Goal: Task Accomplishment & Management: Complete application form

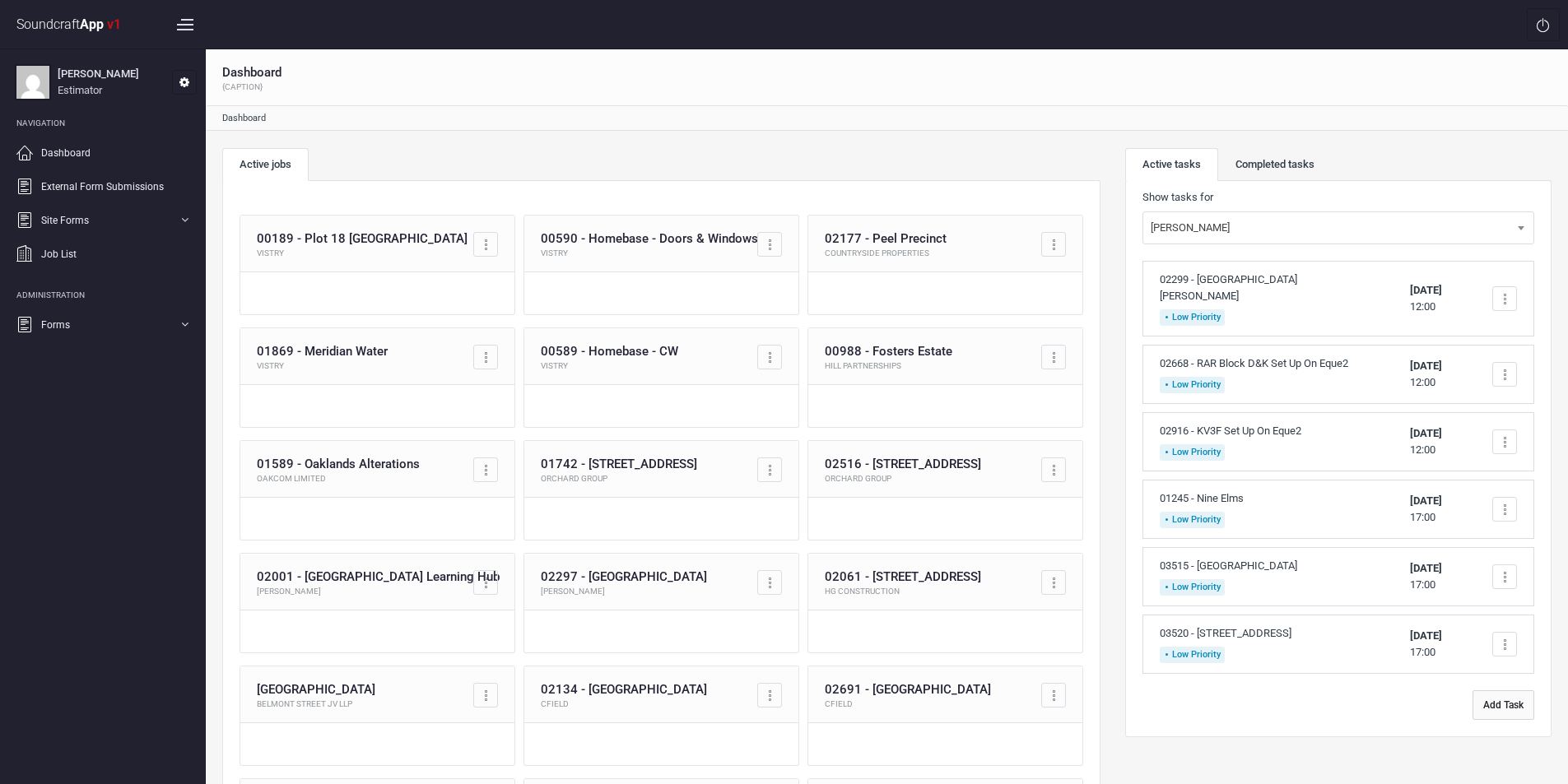
click at [1502, 703] on button "Add Task" at bounding box center [1502, 705] width 62 height 30
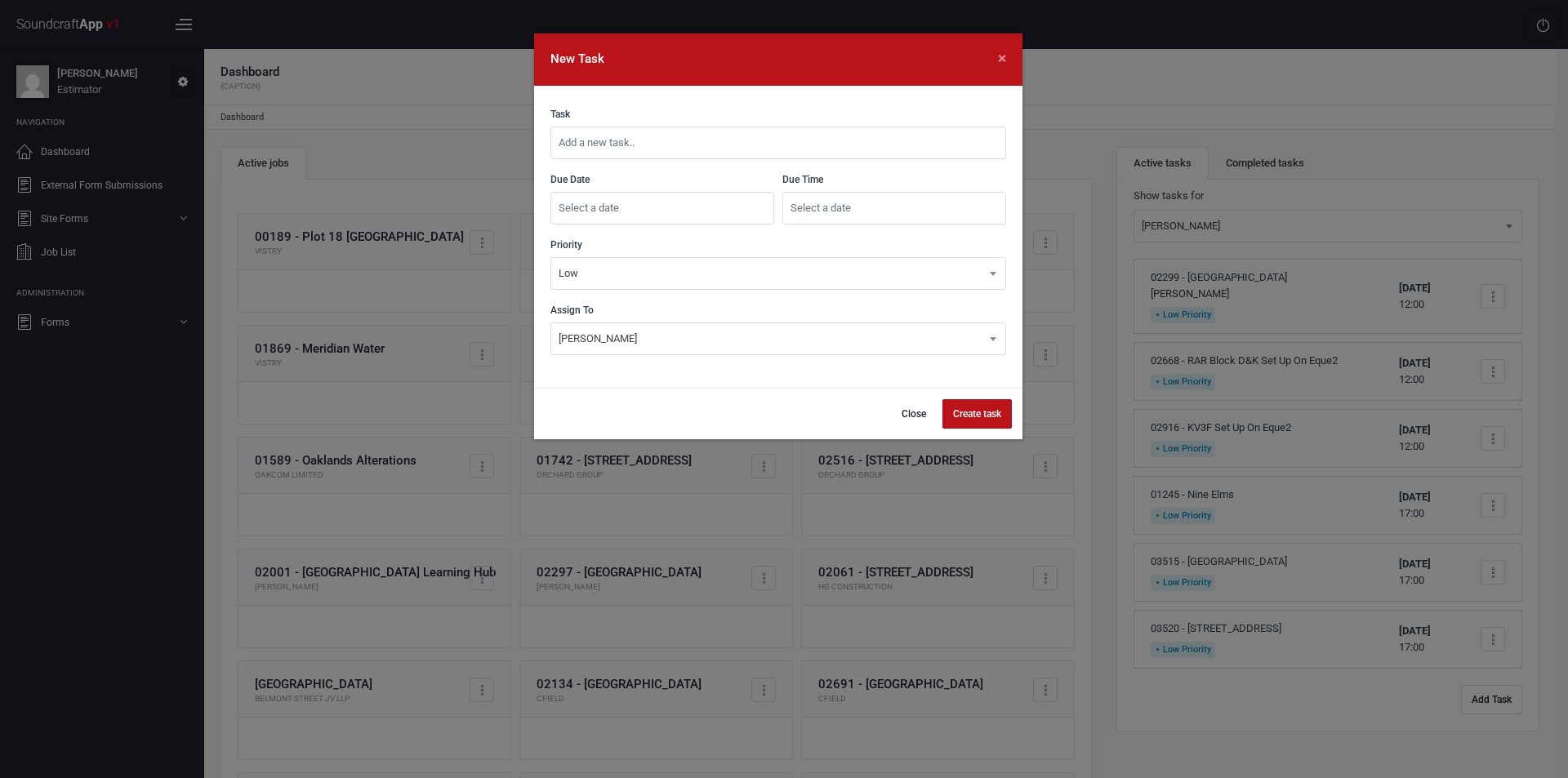
click at [713, 148] on input "text" at bounding box center [778, 143] width 456 height 33
type input "03535 - [GEOGRAPHIC_DATA] Phase 4"
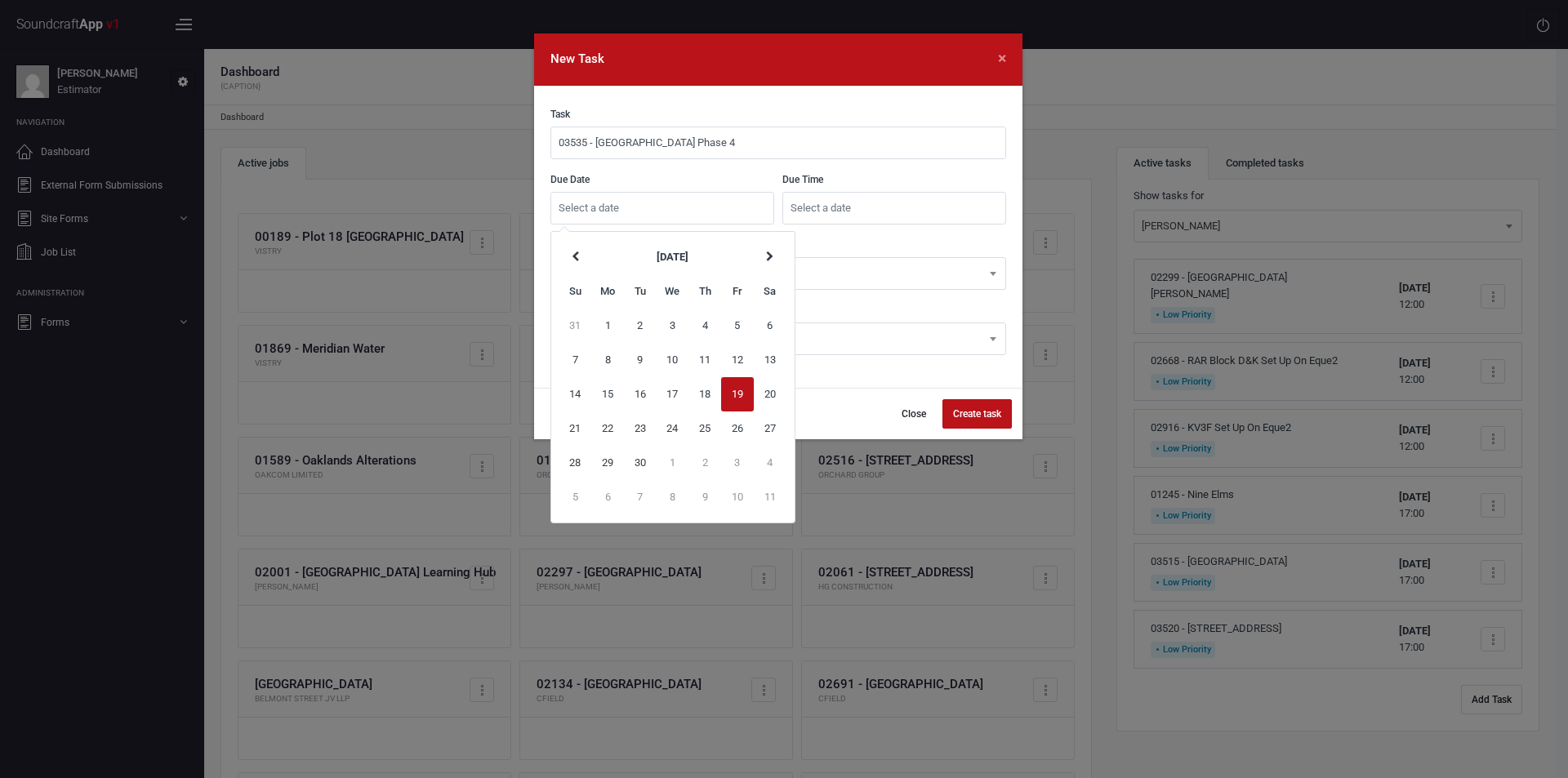
type input "[DATE]"
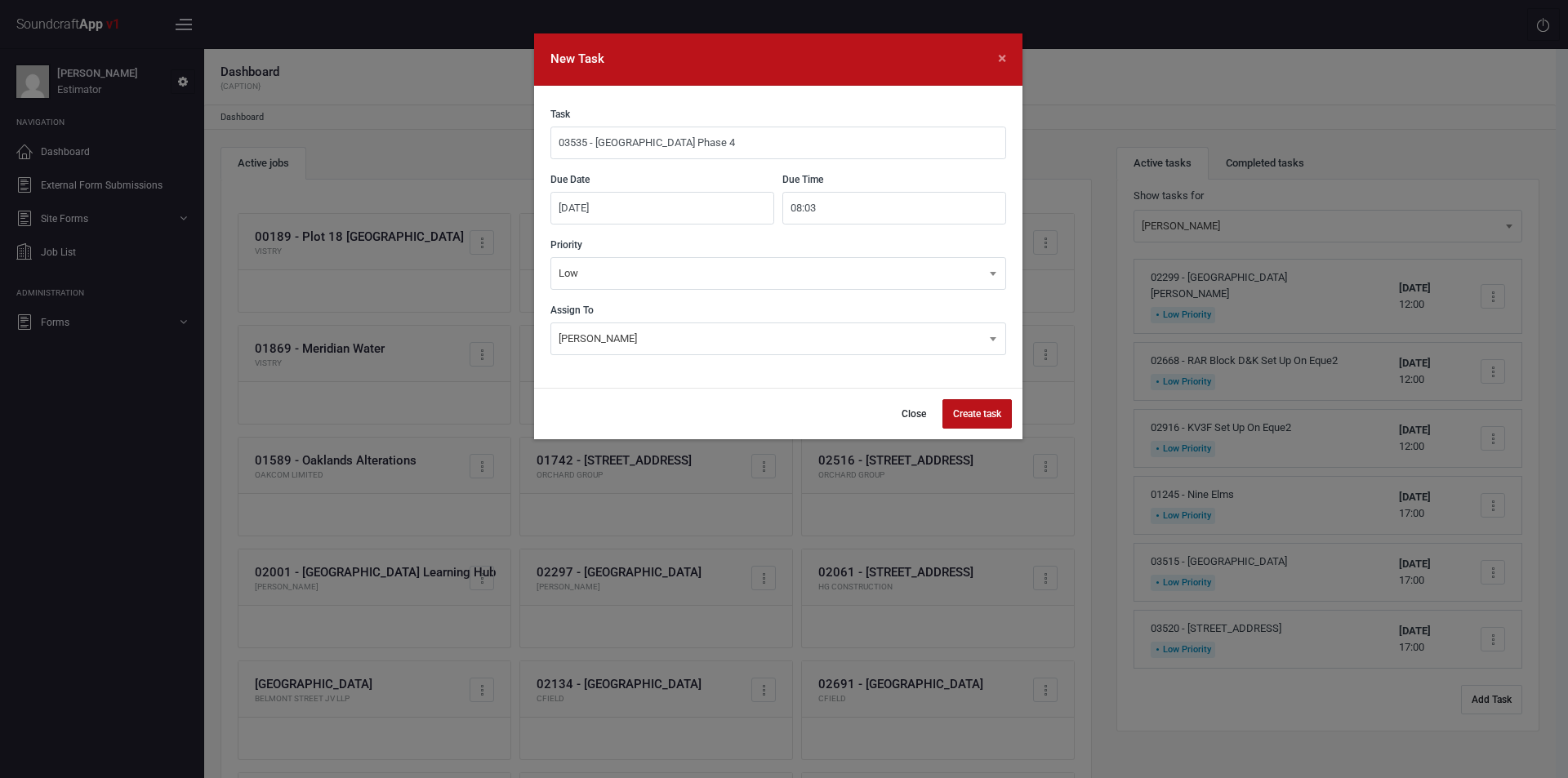
click at [832, 208] on input "08:03" at bounding box center [894, 208] width 224 height 33
type input "0"
type input "17:00"
click at [979, 413] on button "Create task" at bounding box center [977, 414] width 70 height 29
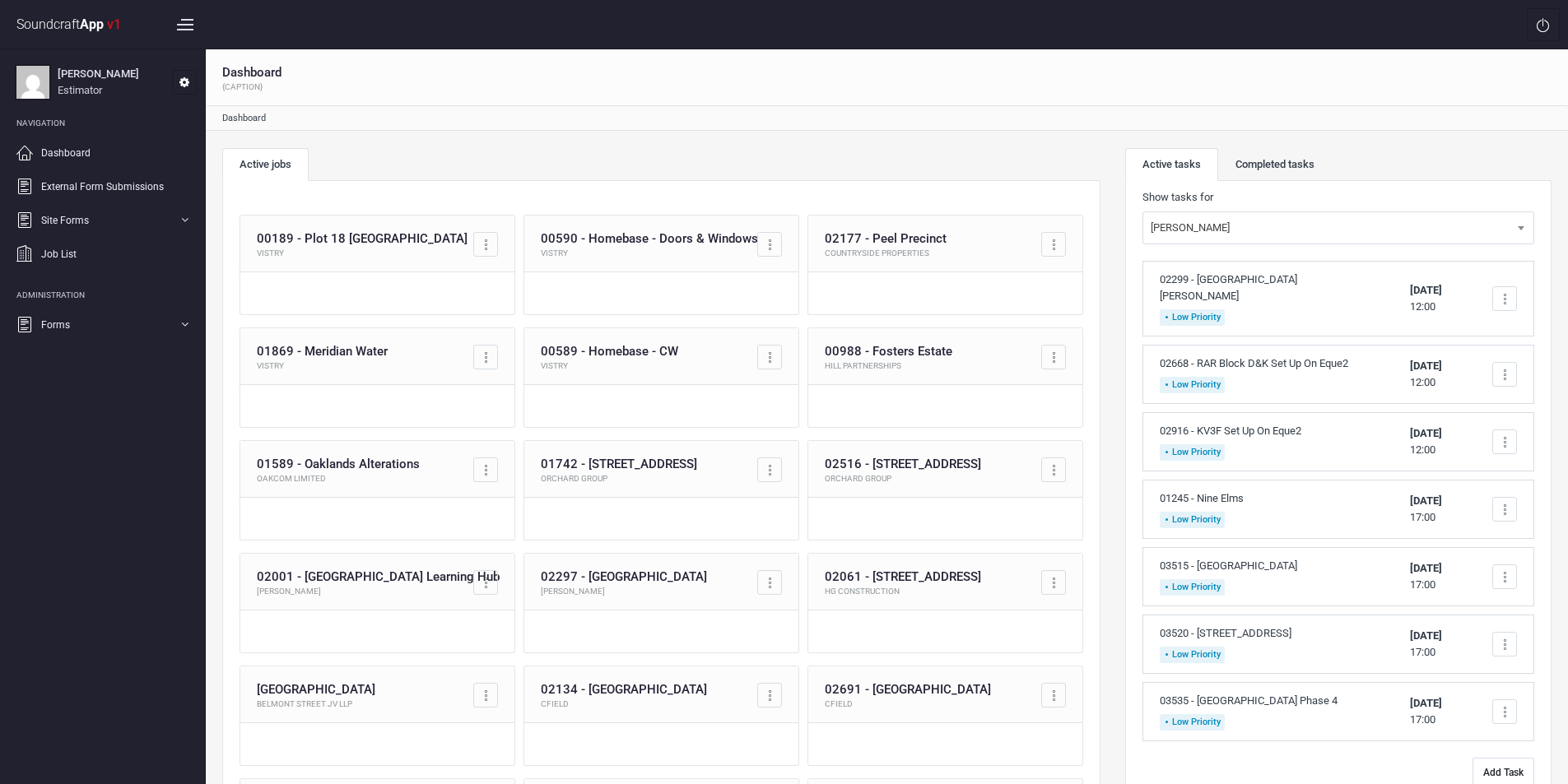
scroll to position [83, 0]
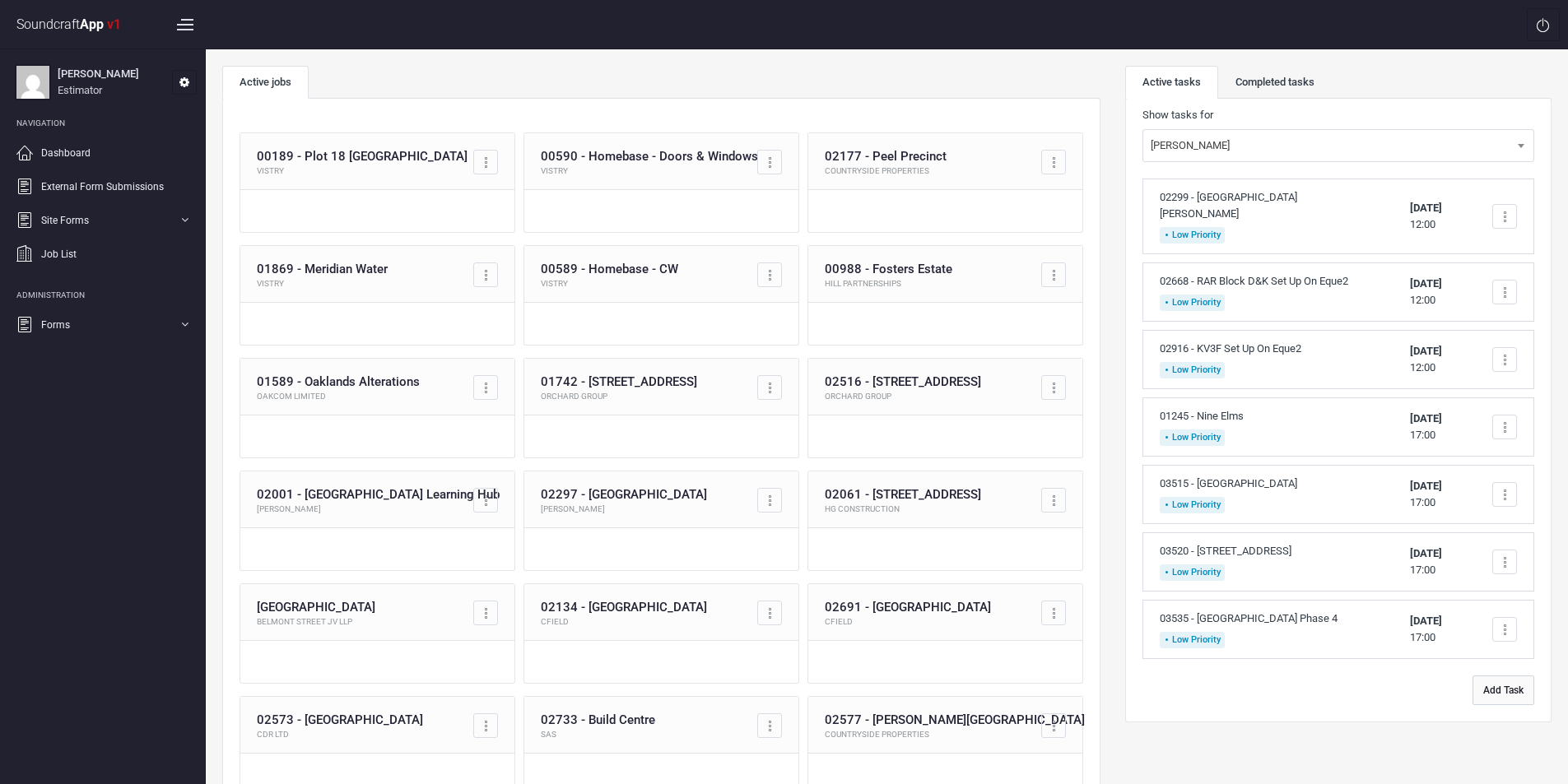
click at [1505, 689] on button "Add Task" at bounding box center [1502, 690] width 62 height 30
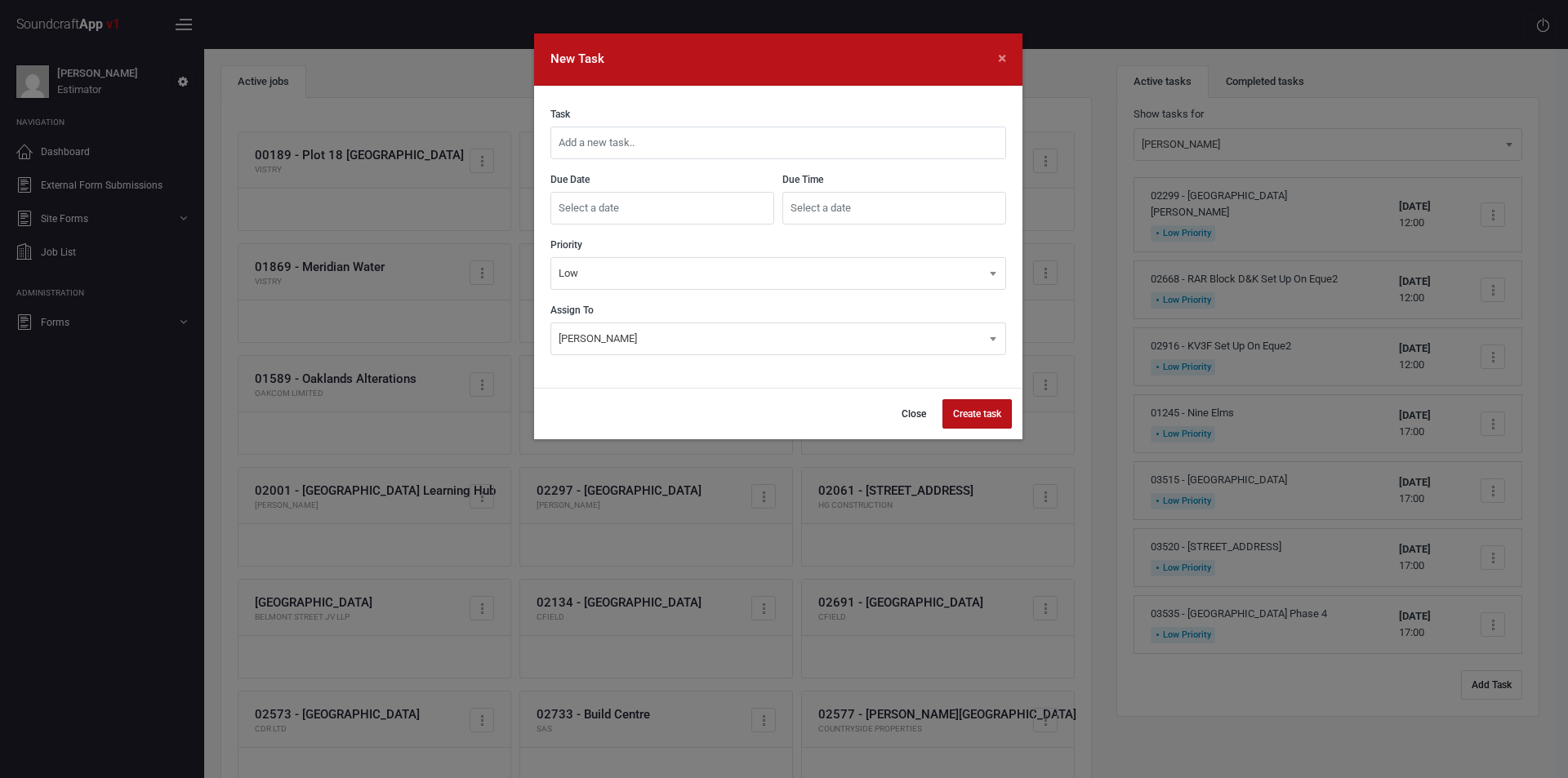
click at [688, 152] on input "text" at bounding box center [778, 143] width 456 height 33
type input "03536 - [GEOGRAPHIC_DATA], [GEOGRAPHIC_DATA]"
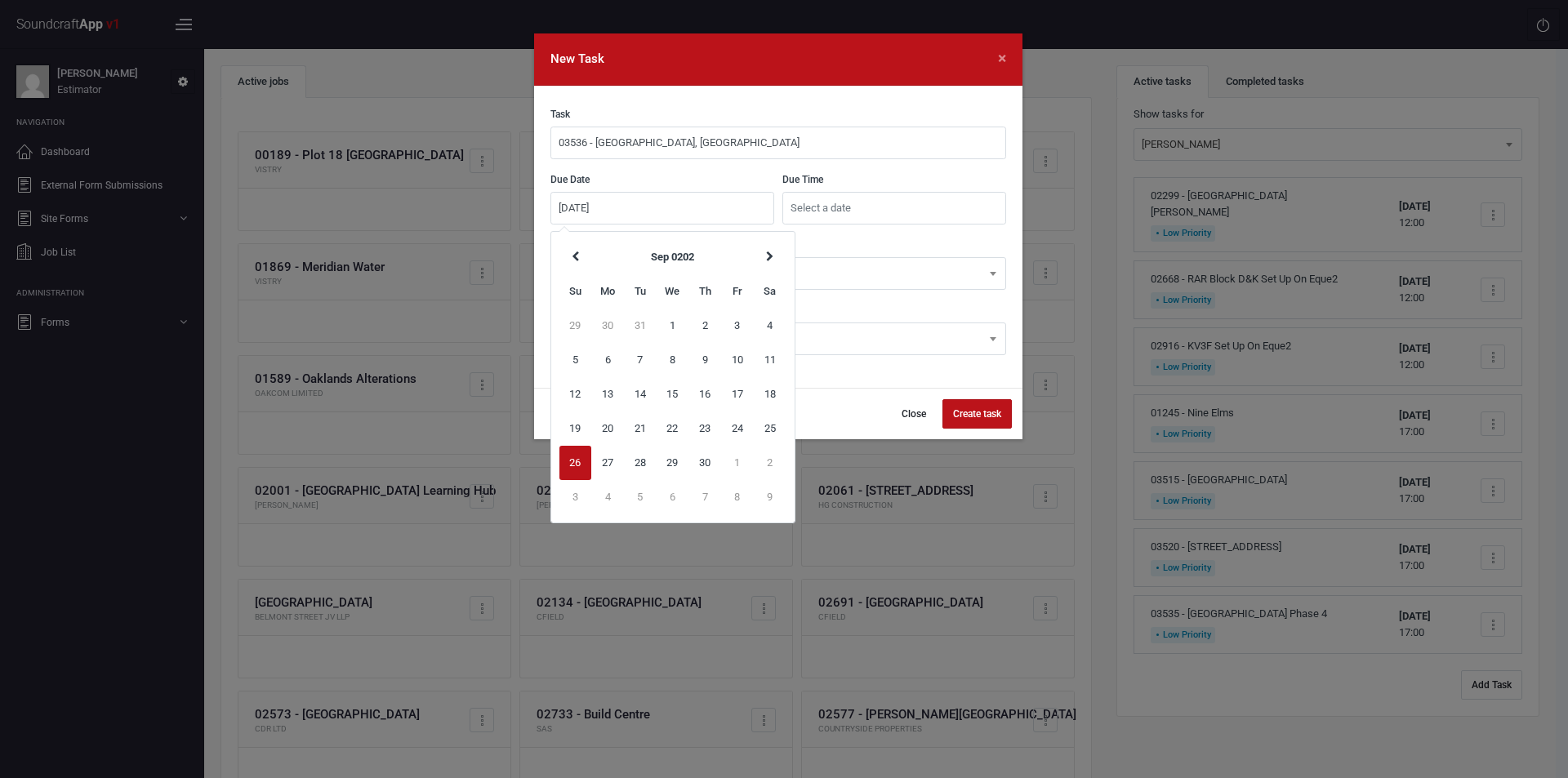
type input "[DATE]"
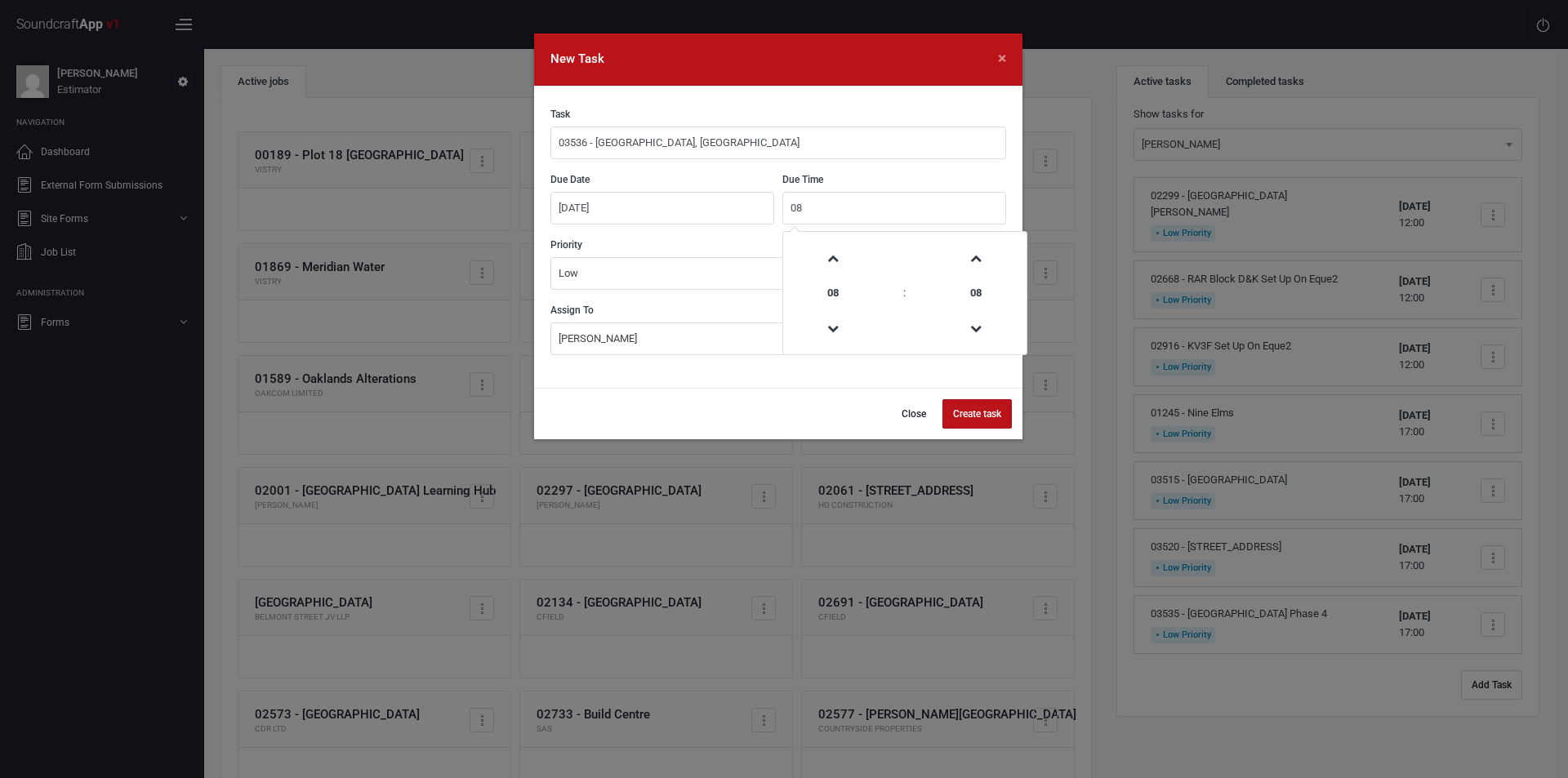
type input "0"
type input "17:00"
click at [968, 409] on button "Create task" at bounding box center [977, 414] width 70 height 29
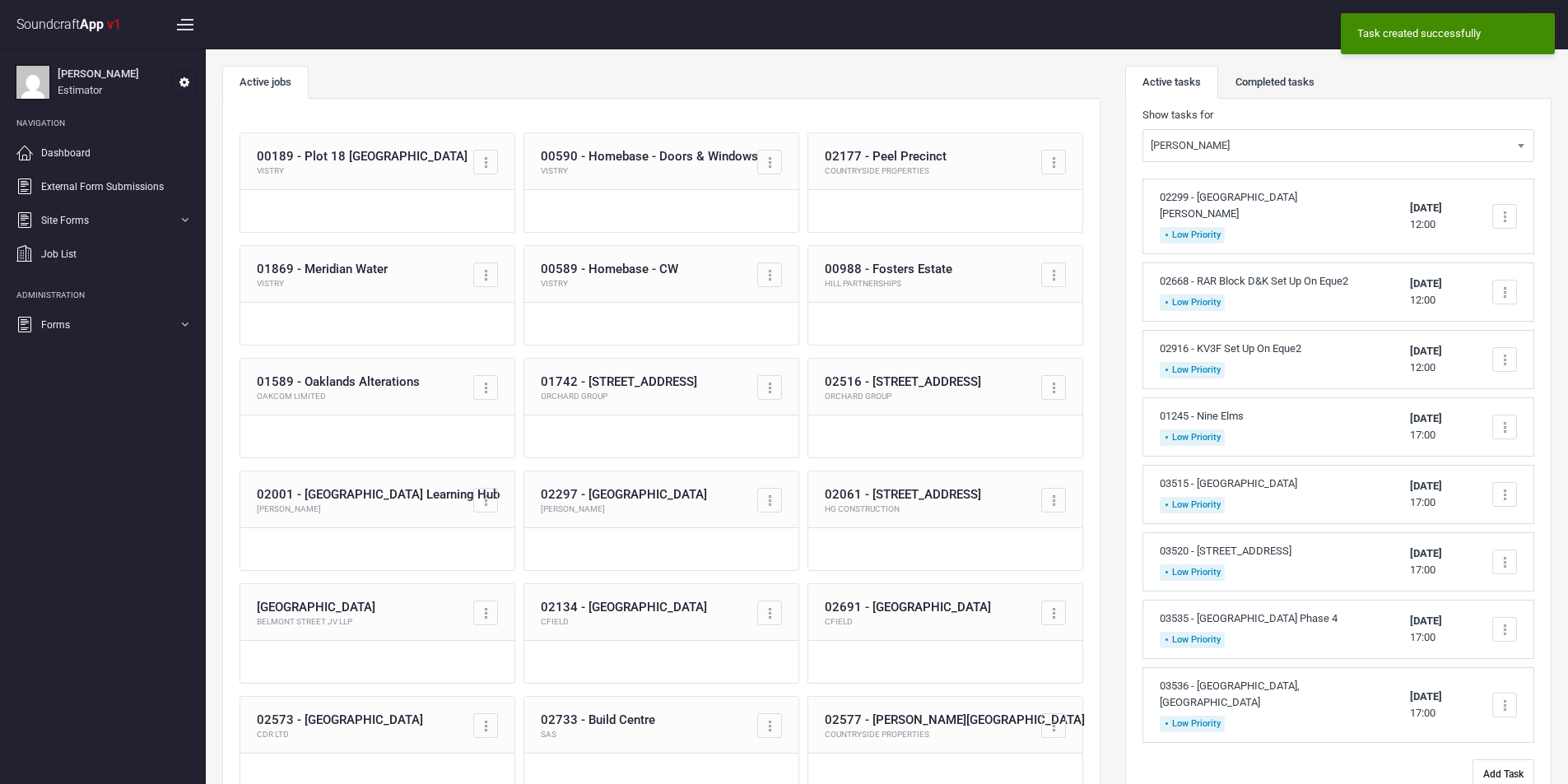
scroll to position [0, 0]
